Goal: Information Seeking & Learning: Learn about a topic

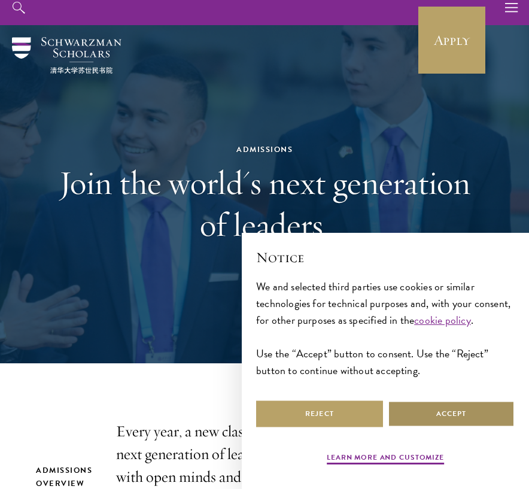
click at [403, 420] on button "Accept" at bounding box center [451, 413] width 127 height 27
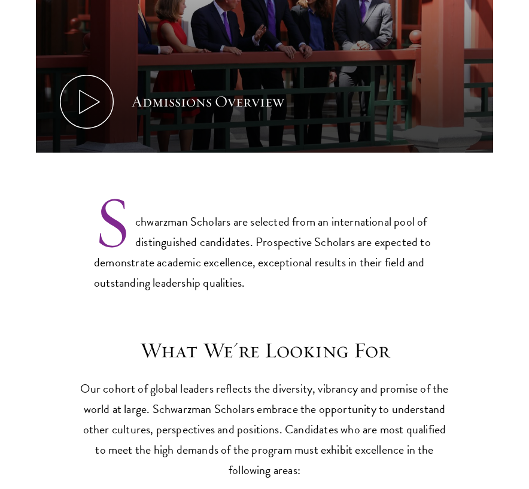
scroll to position [700, 0]
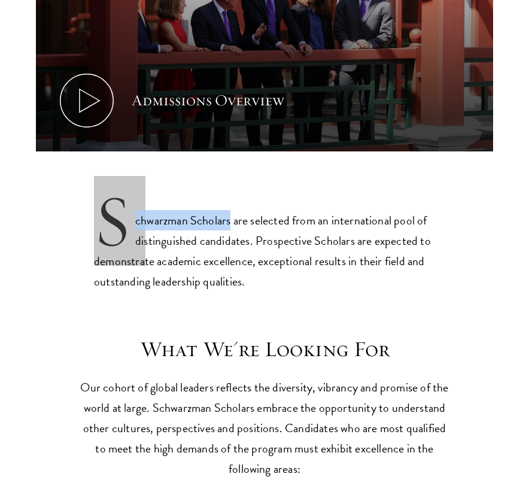
drag, startPoint x: 233, startPoint y: 220, endPoint x: 90, endPoint y: 207, distance: 143.0
click at [90, 207] on section "Admissions Overview Every year, a new class is selected to represent the world’…" at bounding box center [264, 11] width 529 height 562
copy p "Schwarzman Scholars"
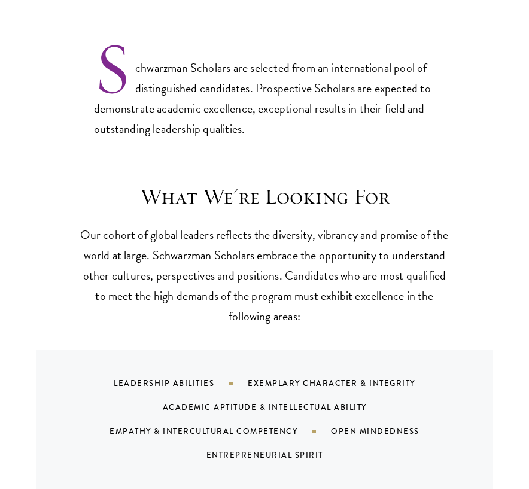
click at [329, 319] on p "Our cohort of global leaders reflects the diversity, vibrancy and promise of th…" at bounding box center [264, 275] width 371 height 102
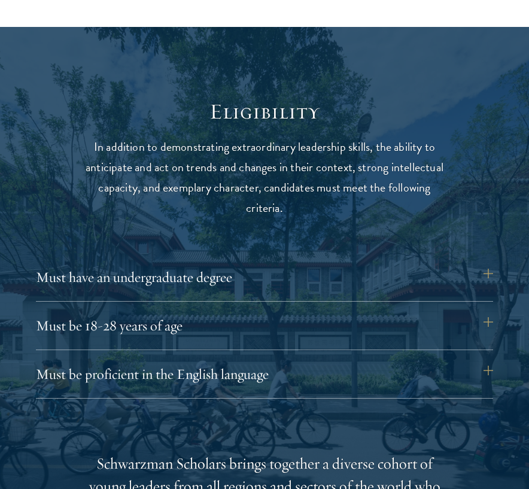
scroll to position [1378, 0]
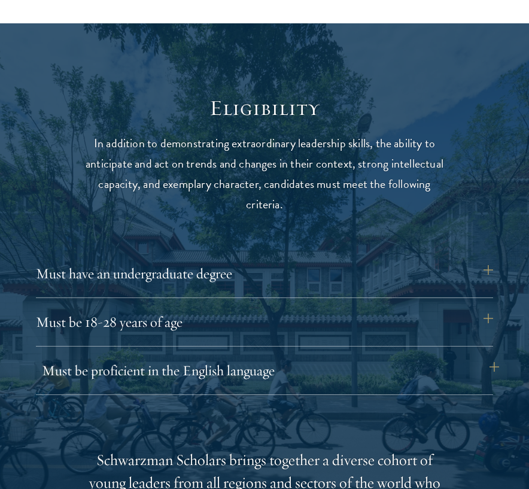
click at [312, 373] on button "Must be proficient in the English language" at bounding box center [270, 370] width 457 height 29
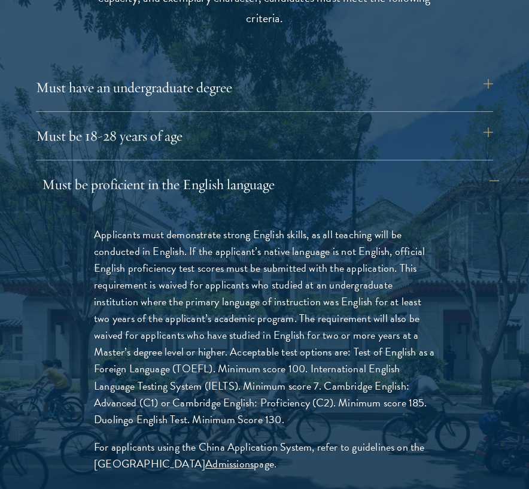
scroll to position [1570, 0]
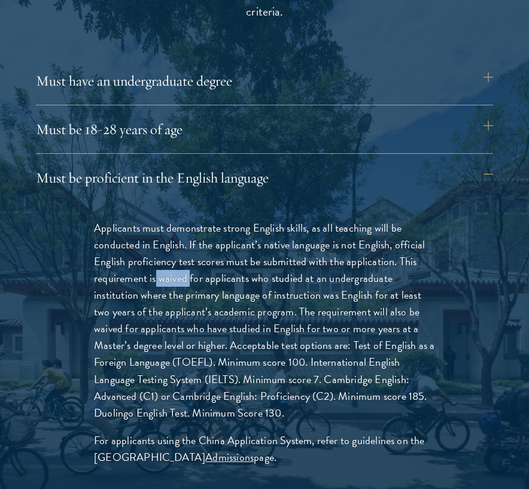
drag, startPoint x: 188, startPoint y: 276, endPoint x: 155, endPoint y: 275, distance: 33.5
click at [155, 275] on p "Applicants must demonstrate strong English skills, as all teaching will be cond…" at bounding box center [264, 321] width 341 height 202
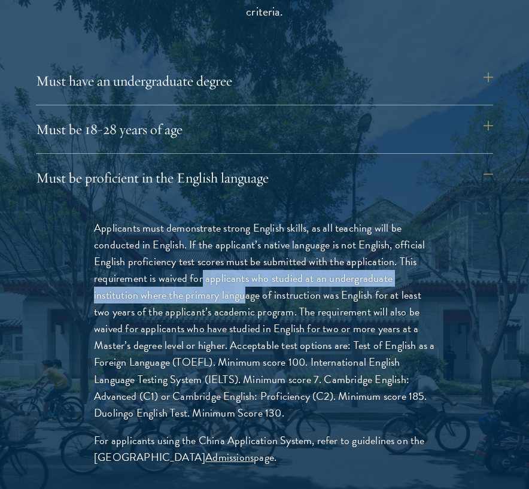
drag, startPoint x: 201, startPoint y: 273, endPoint x: 244, endPoint y: 282, distance: 43.9
click at [244, 282] on p "Applicants must demonstrate strong English skills, as all teaching will be cond…" at bounding box center [264, 321] width 341 height 202
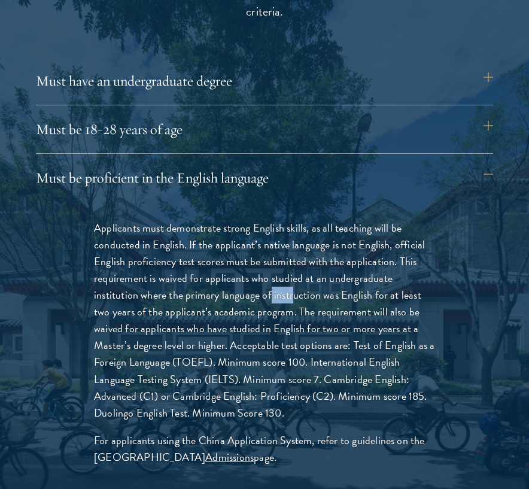
drag, startPoint x: 270, startPoint y: 291, endPoint x: 290, endPoint y: 293, distance: 19.8
click at [291, 293] on p "Applicants must demonstrate strong English skills, as all teaching will be cond…" at bounding box center [264, 321] width 341 height 202
click at [270, 320] on p "Applicants must demonstrate strong English skills, as all teaching will be cond…" at bounding box center [264, 321] width 341 height 202
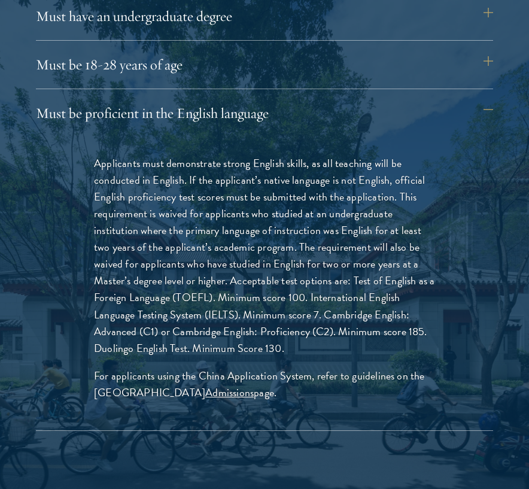
scroll to position [1637, 0]
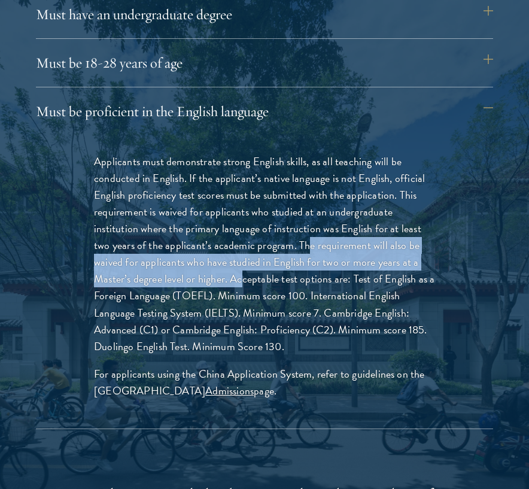
drag, startPoint x: 309, startPoint y: 242, endPoint x: 242, endPoint y: 278, distance: 75.7
click at [243, 278] on p "Applicants must demonstrate strong English skills, as all teaching will be cond…" at bounding box center [264, 254] width 341 height 202
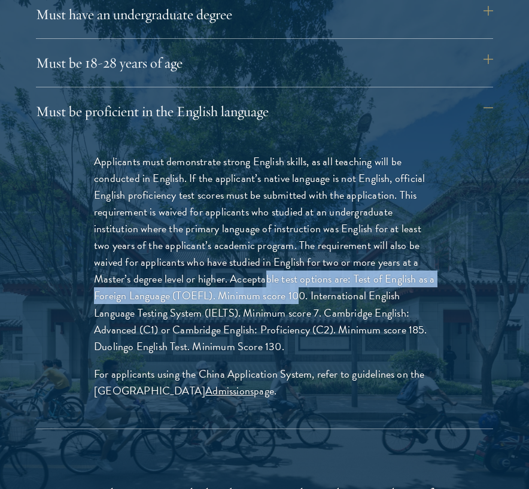
drag, startPoint x: 264, startPoint y: 278, endPoint x: 296, endPoint y: 285, distance: 33.1
click at [297, 286] on p "Applicants must demonstrate strong English skills, as all teaching will be cond…" at bounding box center [264, 254] width 341 height 202
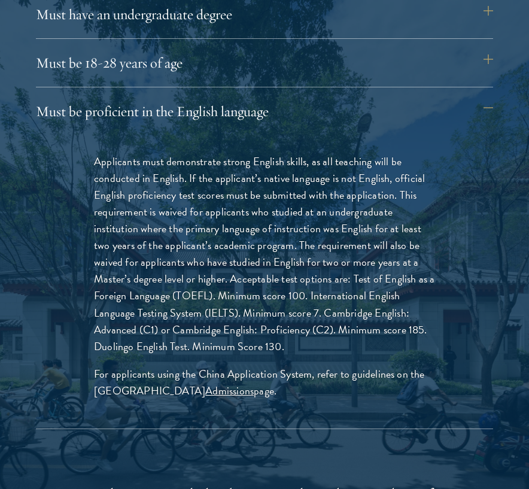
click at [319, 291] on p "Applicants must demonstrate strong English skills, as all teaching will be cond…" at bounding box center [264, 254] width 341 height 202
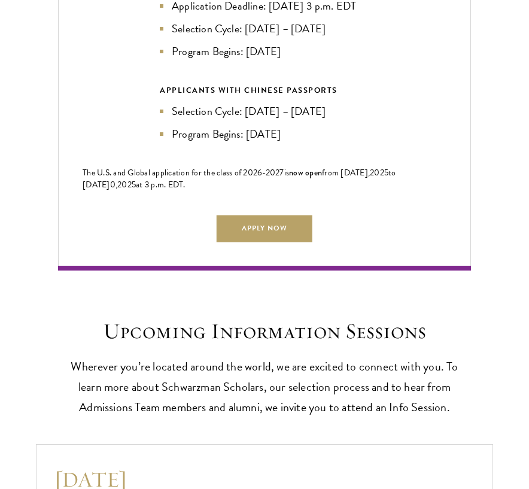
scroll to position [2919, 0]
